Goal: Information Seeking & Learning: Check status

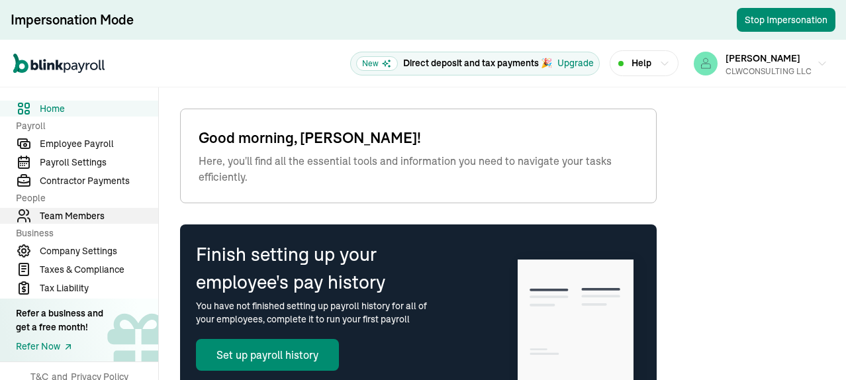
click at [75, 215] on span "Team Members" at bounding box center [99, 216] width 119 height 14
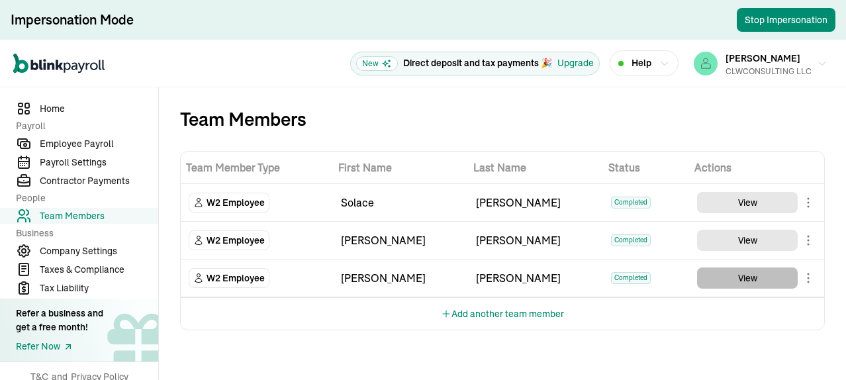
click at [743, 276] on button "View" at bounding box center [747, 277] width 101 height 21
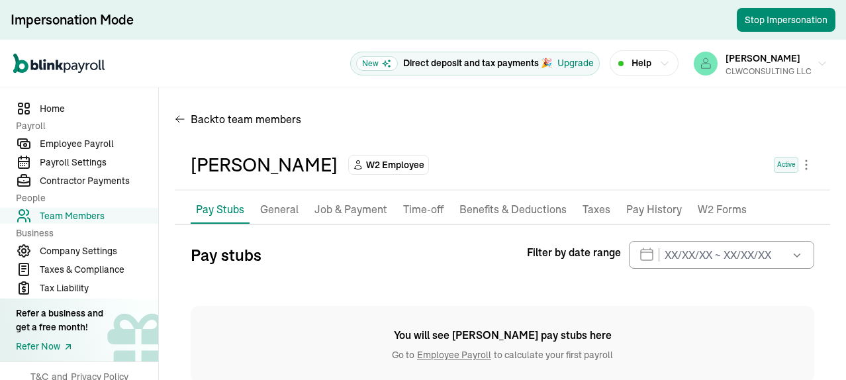
scroll to position [31, 0]
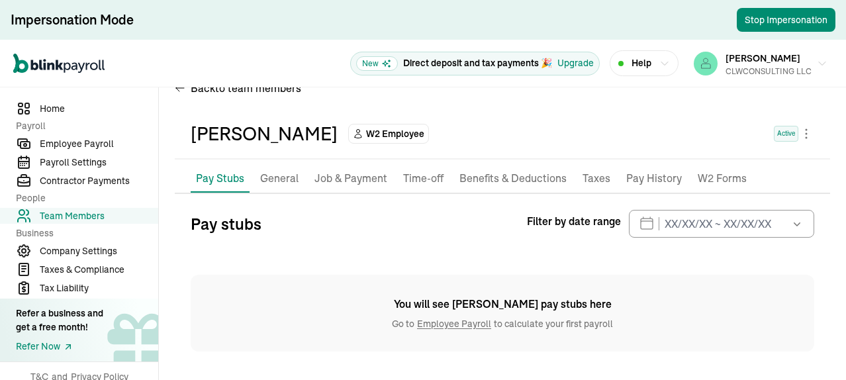
click at [653, 181] on p "Pay History" at bounding box center [654, 178] width 56 height 17
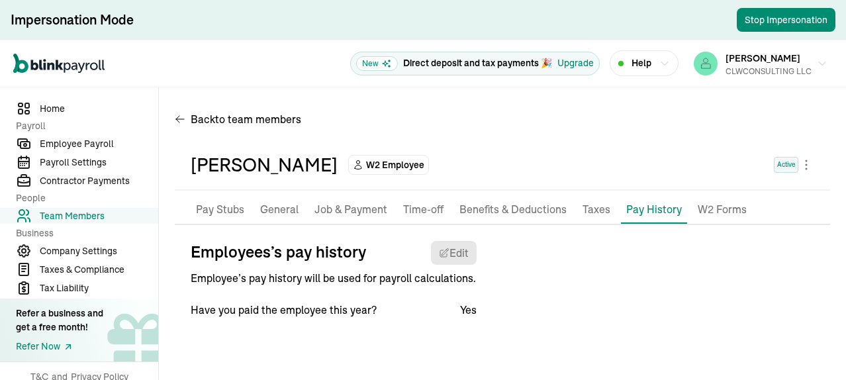
click at [85, 215] on span "Team Members" at bounding box center [99, 216] width 119 height 14
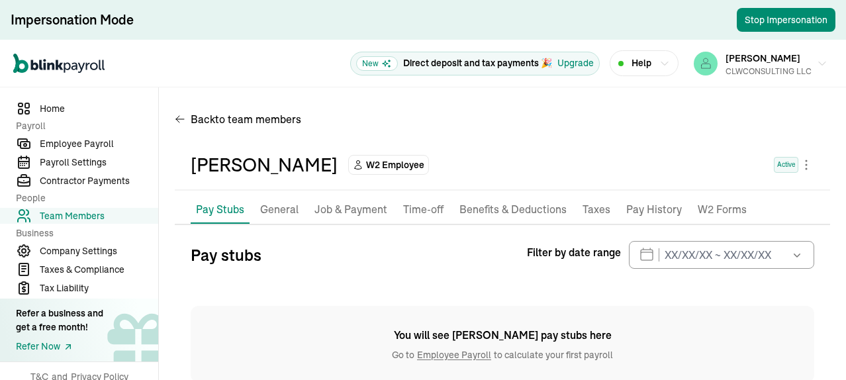
click at [661, 211] on p "Pay History" at bounding box center [654, 209] width 56 height 17
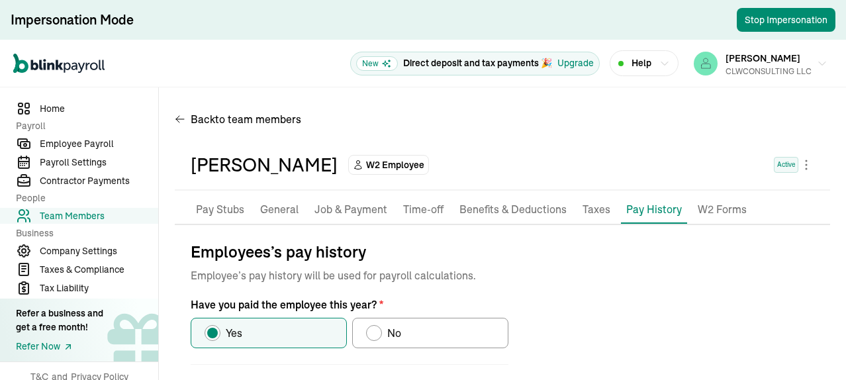
scroll to position [61, 0]
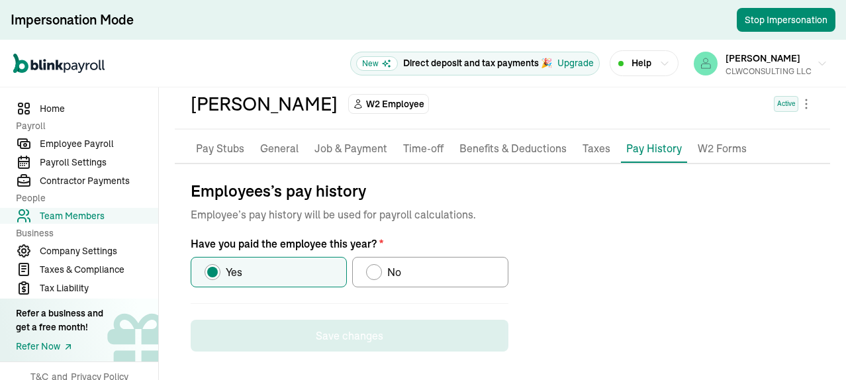
click at [267, 271] on label "Yes" at bounding box center [269, 272] width 156 height 30
click at [215, 271] on input "Yes" at bounding box center [209, 269] width 11 height 11
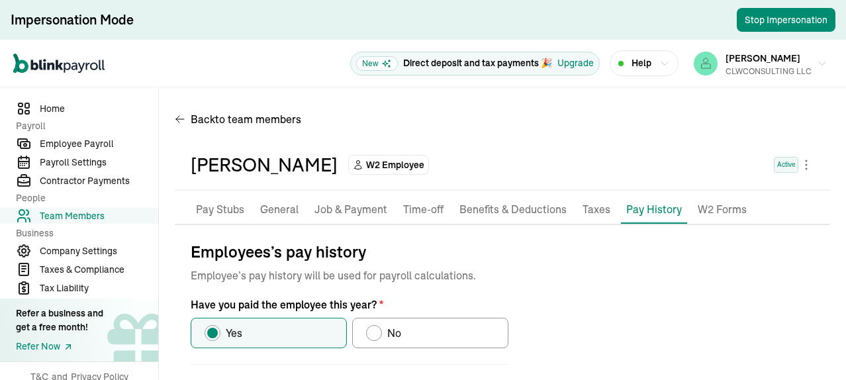
click at [338, 207] on p "Job & Payment" at bounding box center [350, 209] width 73 height 17
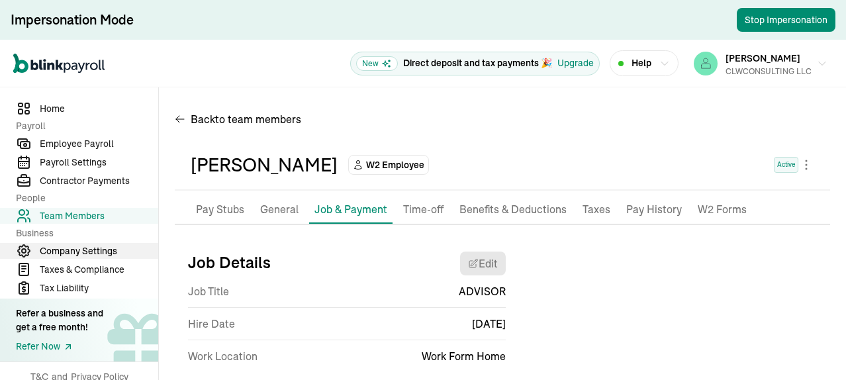
click at [66, 255] on span "Company Settings" at bounding box center [99, 251] width 119 height 14
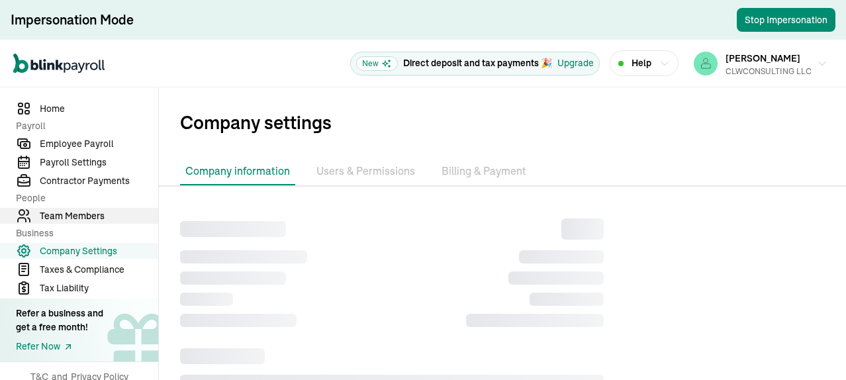
click at [77, 218] on span "Team Members" at bounding box center [99, 216] width 119 height 14
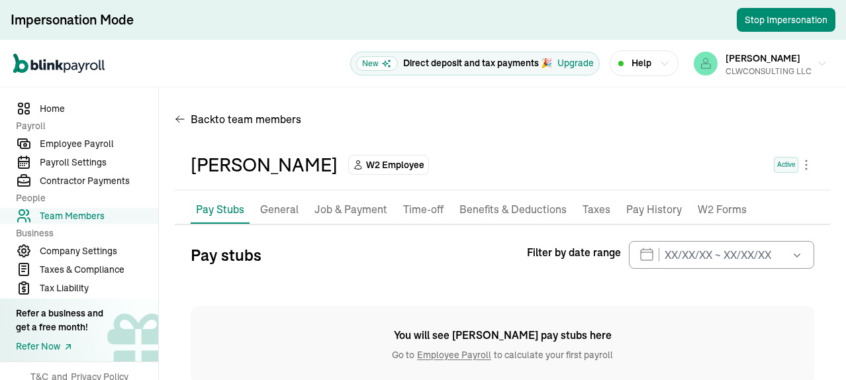
click at [650, 213] on p "Pay History" at bounding box center [654, 209] width 56 height 17
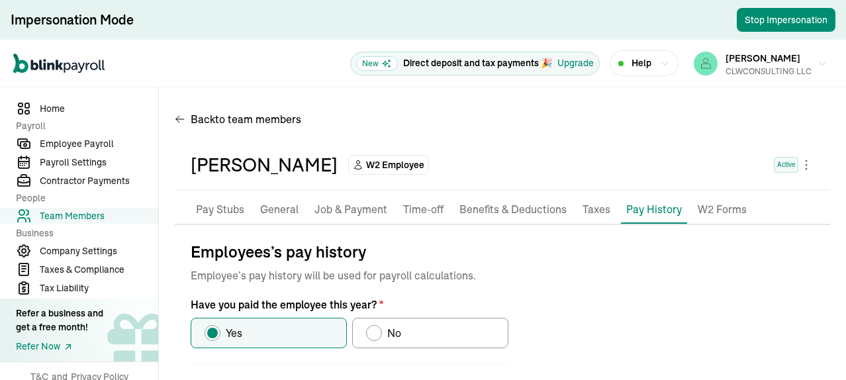
scroll to position [61, 0]
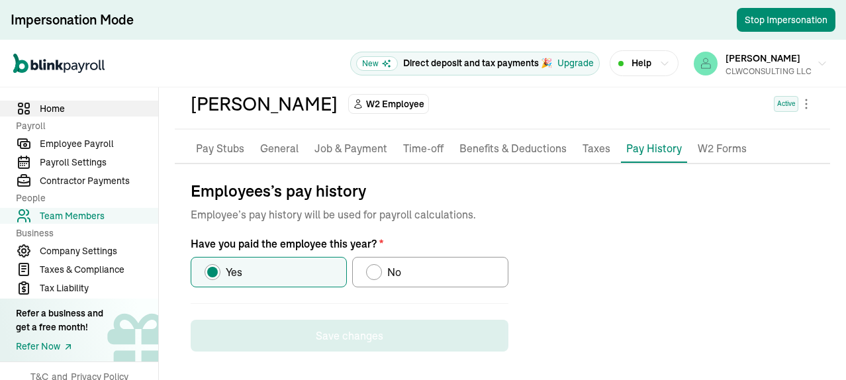
click at [45, 107] on span "Home" at bounding box center [99, 109] width 119 height 14
